Goal: Check status: Verify the current state of an ongoing process or item

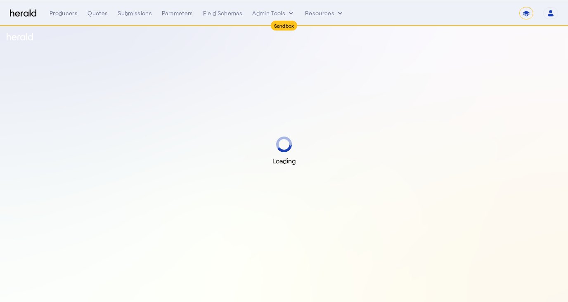
select select "*******"
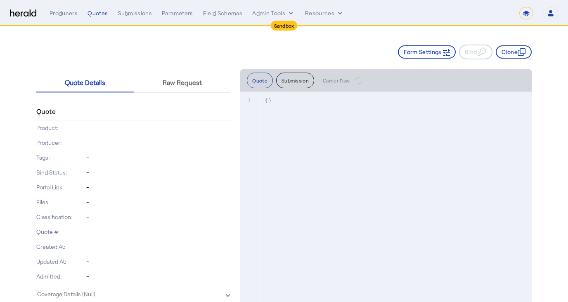
click at [222, 43] on div "Form Settings Bind Clone" at bounding box center [283, 47] width 495 height 43
click at [24, 9] on img at bounding box center [23, 13] width 26 height 8
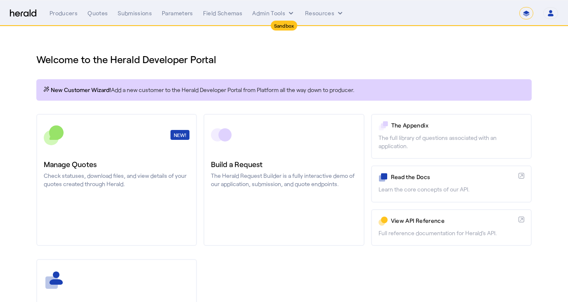
click at [202, 52] on div "Welcome to the Herald Developer Portal" at bounding box center [283, 54] width 495 height 23
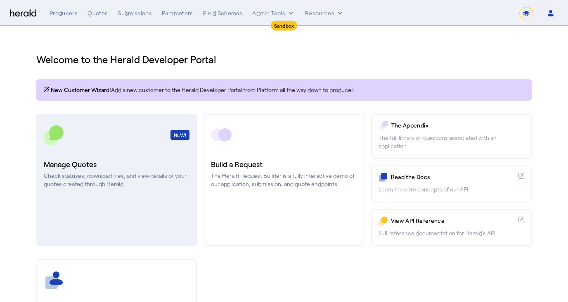
click at [129, 152] on link "NEW! Manage Quotes Check statuses, download files, and view details of your quo…" at bounding box center [116, 180] width 161 height 132
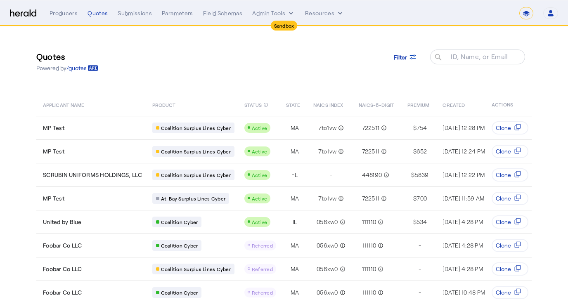
click at [231, 56] on div "Quotes Powered by /quotes Filter ID, Name, or Email search" at bounding box center [283, 61] width 495 height 37
click at [413, 50] on span at bounding box center [405, 57] width 36 height 20
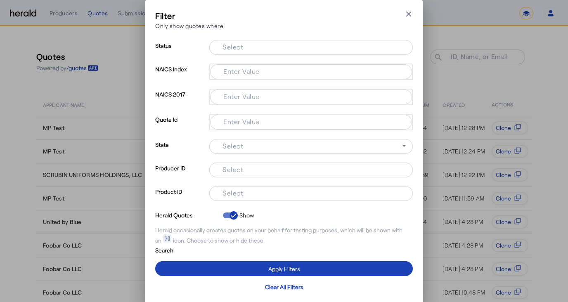
click at [280, 194] on input "Select" at bounding box center [309, 193] width 187 height 10
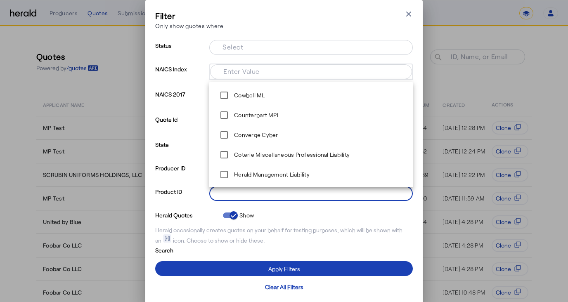
scroll to position [442, 0]
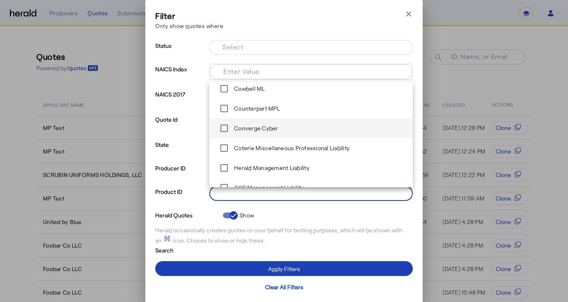
click at [271, 132] on label "Converge Cyber" at bounding box center [255, 128] width 46 height 8
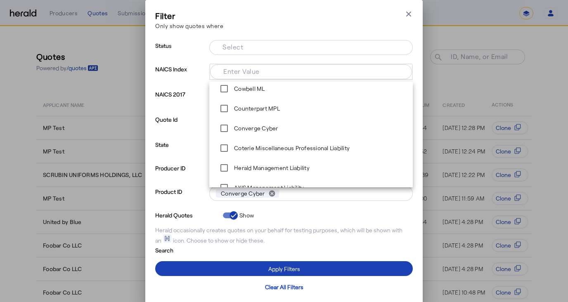
click at [279, 39] on div "Filter Only show quotes where Close modal Status Select NAICS Index Enter Value…" at bounding box center [283, 152] width 257 height 284
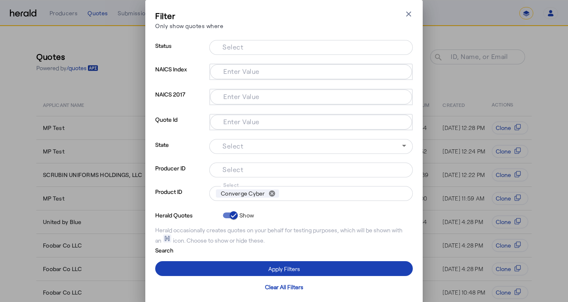
click at [266, 43] on input "Select" at bounding box center [309, 47] width 187 height 10
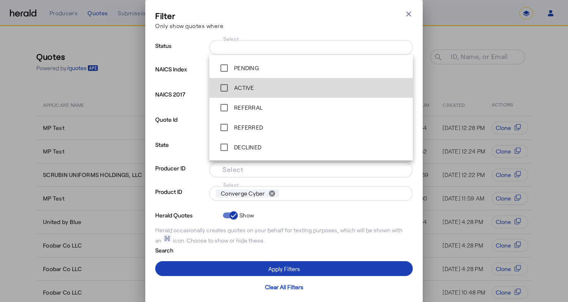
click at [253, 92] on div "ACTIVE" at bounding box center [235, 88] width 38 height 17
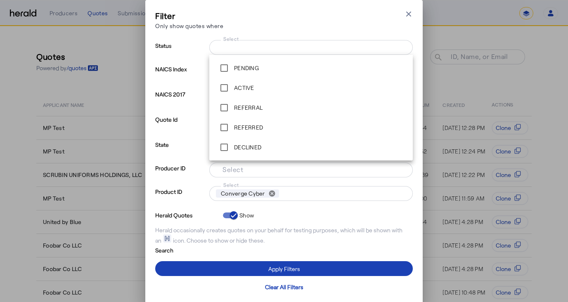
click at [286, 10] on div "Filter Only show quotes where Close modal" at bounding box center [283, 22] width 257 height 24
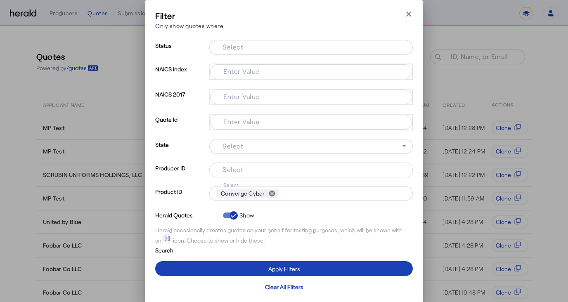
click at [237, 53] on div at bounding box center [311, 47] width 190 height 15
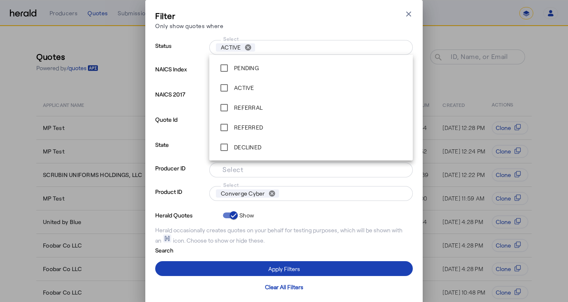
click at [198, 89] on p "NAICS 2017" at bounding box center [180, 101] width 51 height 25
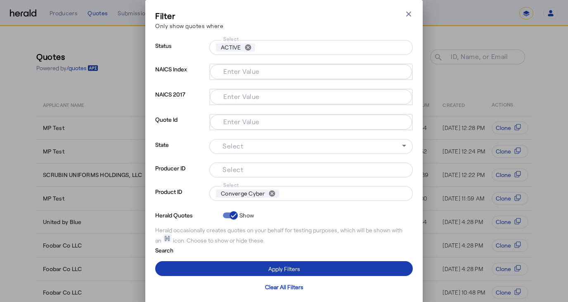
click at [220, 265] on span at bounding box center [283, 269] width 257 height 20
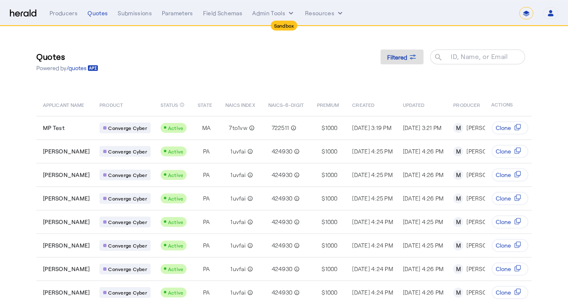
click at [227, 47] on div "Quotes Powered by /quotes Filtered ID, Name, or Email search" at bounding box center [283, 61] width 495 height 37
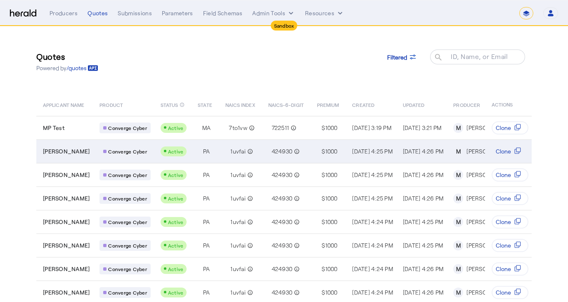
click at [78, 151] on span "[PERSON_NAME]" at bounding box center [66, 151] width 47 height 8
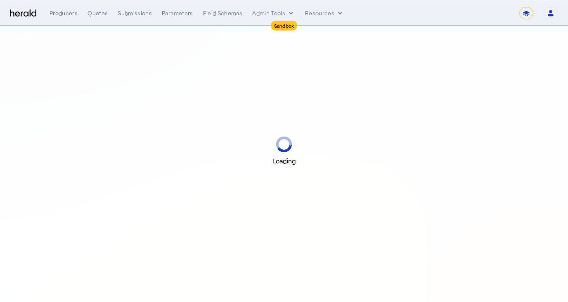
select select "*******"
select select "pfm_2v8p_herald_api"
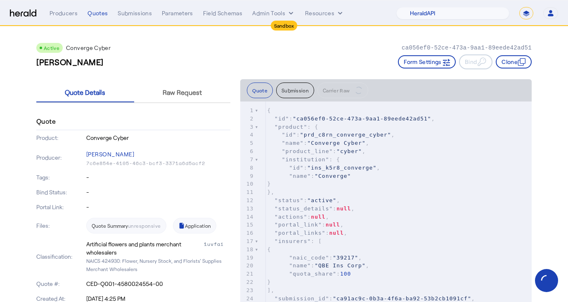
click at [338, 54] on div "[PERSON_NAME] Form Settings Bind Clone" at bounding box center [283, 61] width 495 height 15
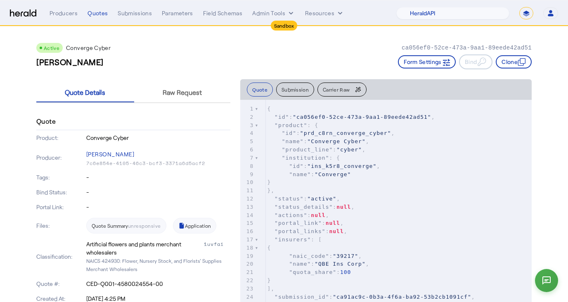
click at [233, 35] on div "Active Converge Cyber ca056ef0-52ce-473a-9aa1-89eede42ad51 [PERSON_NAME] Form S…" at bounding box center [283, 52] width 495 height 53
